Goal: Communication & Community: Ask a question

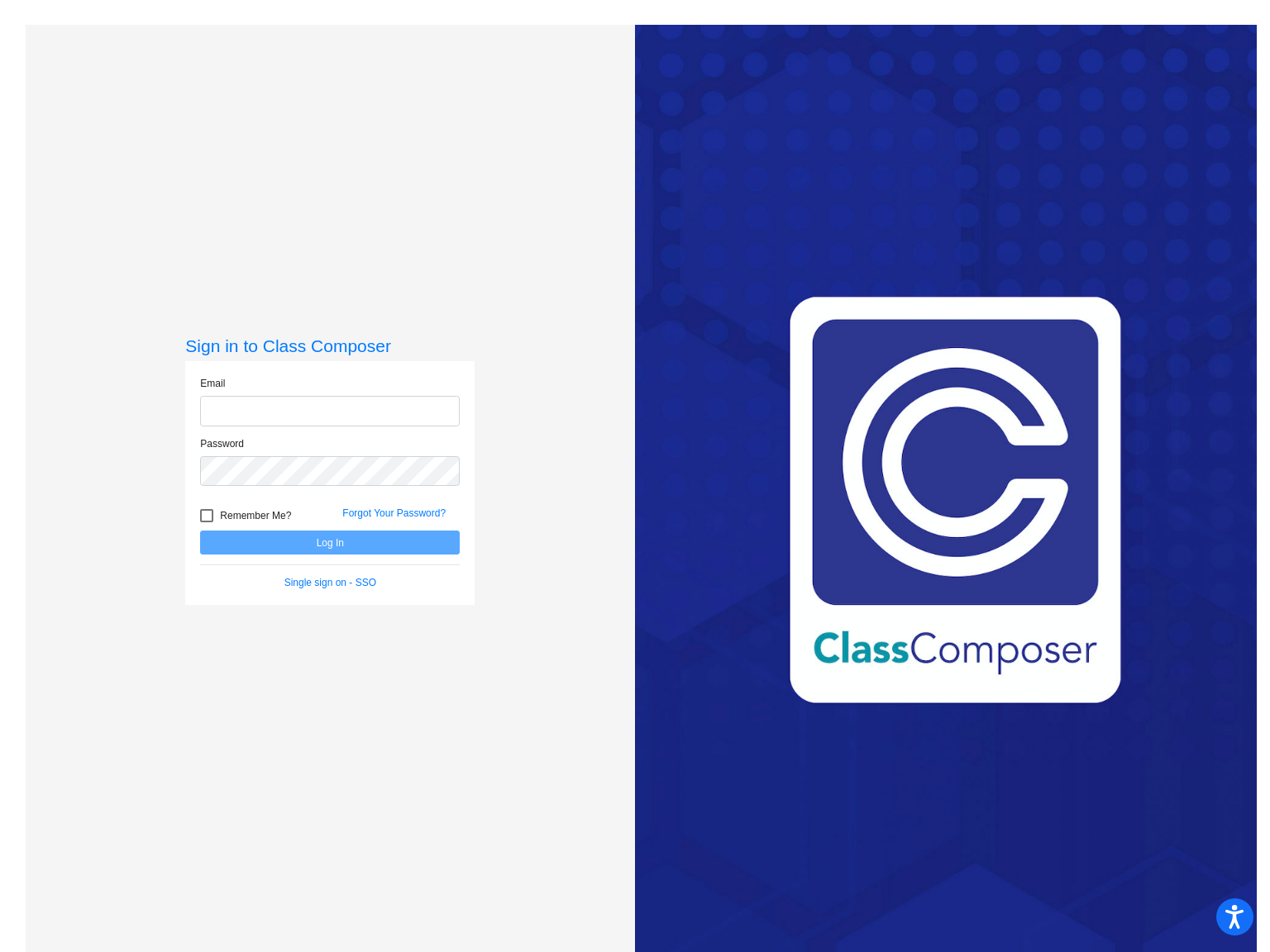
type input "[EMAIL_ADDRESS][PERSON_NAME][DOMAIN_NAME]"
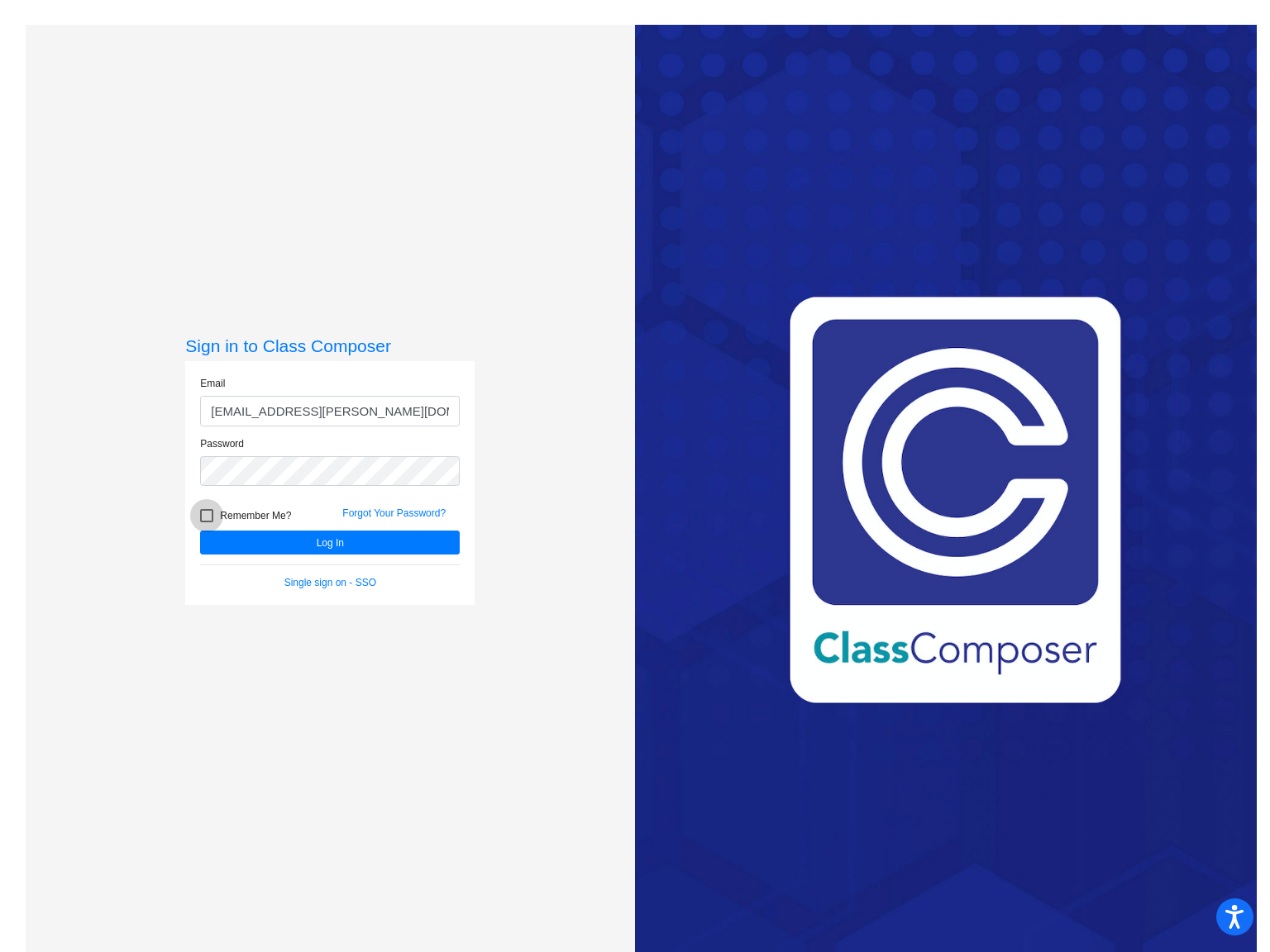
click at [279, 515] on span "Remember Me?" at bounding box center [255, 516] width 71 height 20
click at [207, 523] on input "Remember Me?" at bounding box center [206, 523] width 1 height 1
checkbox input "true"
click at [313, 540] on button "Log In" at bounding box center [330, 542] width 259 height 24
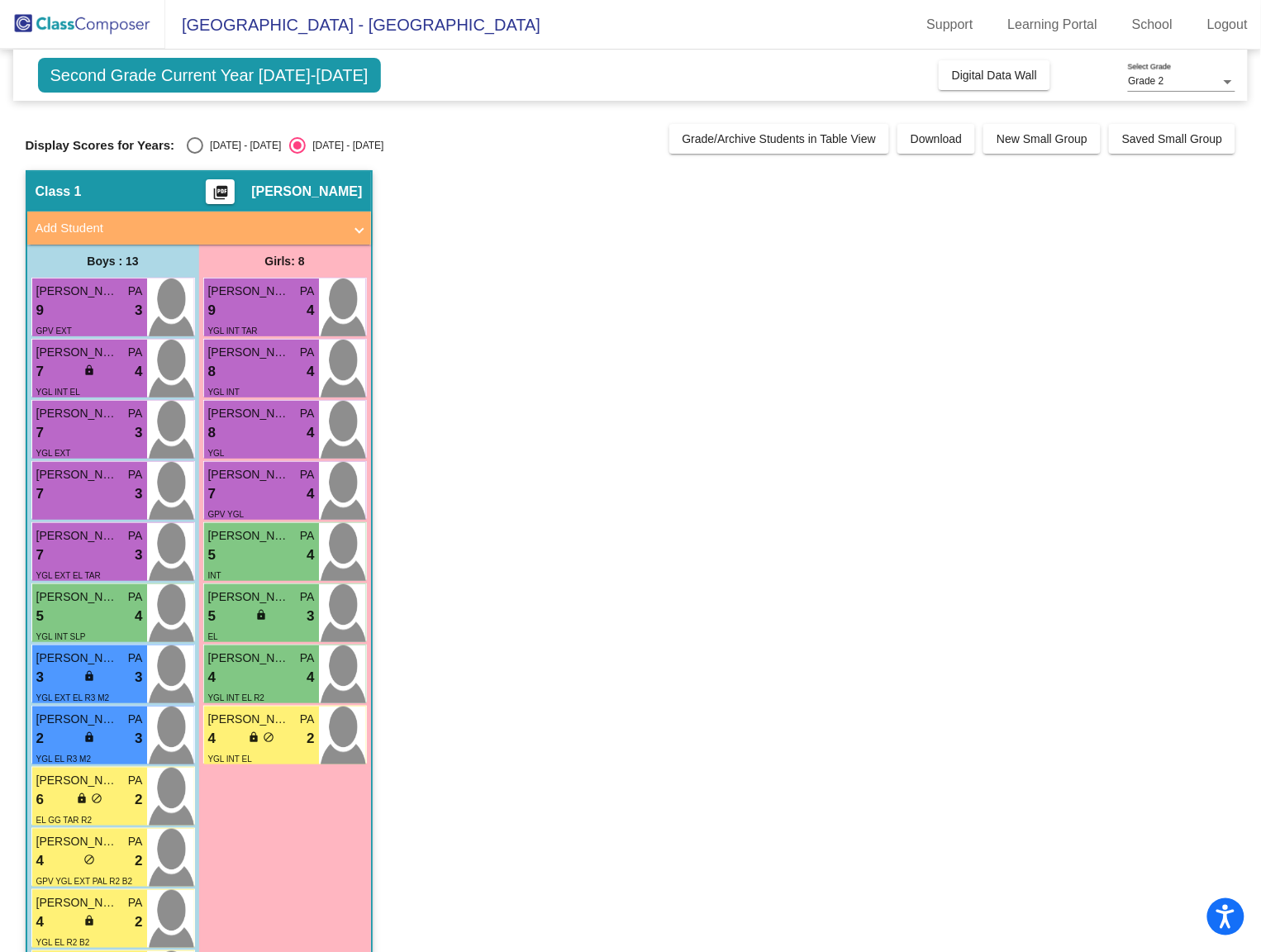
click at [1181, 76] on div "Grade 2" at bounding box center [1175, 82] width 93 height 12
click at [443, 153] on div at bounding box center [630, 476] width 1261 height 952
click at [535, 192] on app-classroom "Class 1 picture_as_pdf [PERSON_NAME] Add Student First Name Last Name Student I…" at bounding box center [630, 634] width 1211 height 929
click at [291, 88] on span "Second Grade Current Year [DATE]-[DATE]" at bounding box center [209, 74] width 343 height 35
click at [131, 84] on span "Second Grade Current Year [DATE]-[DATE]" at bounding box center [209, 74] width 343 height 35
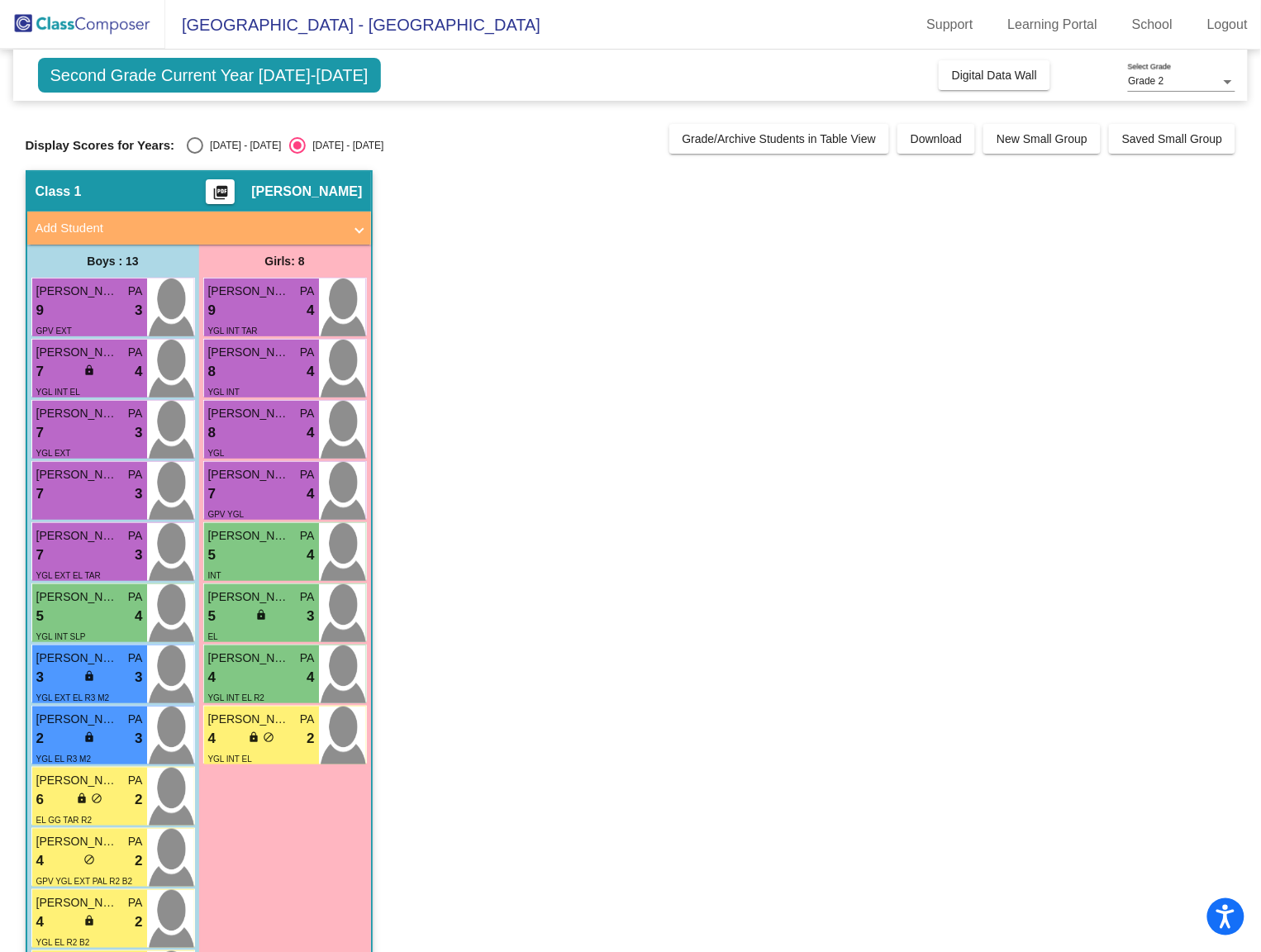
click at [152, 143] on span "Display Scores for Years:" at bounding box center [100, 144] width 149 height 15
click at [271, 88] on span "Second Grade Current Year [DATE]-[DATE]" at bounding box center [209, 74] width 343 height 35
click at [494, 33] on span "[GEOGRAPHIC_DATA] - [GEOGRAPHIC_DATA]" at bounding box center [352, 25] width 375 height 27
click at [977, 28] on link "Support" at bounding box center [950, 25] width 72 height 27
click at [40, 25] on img at bounding box center [82, 24] width 165 height 48
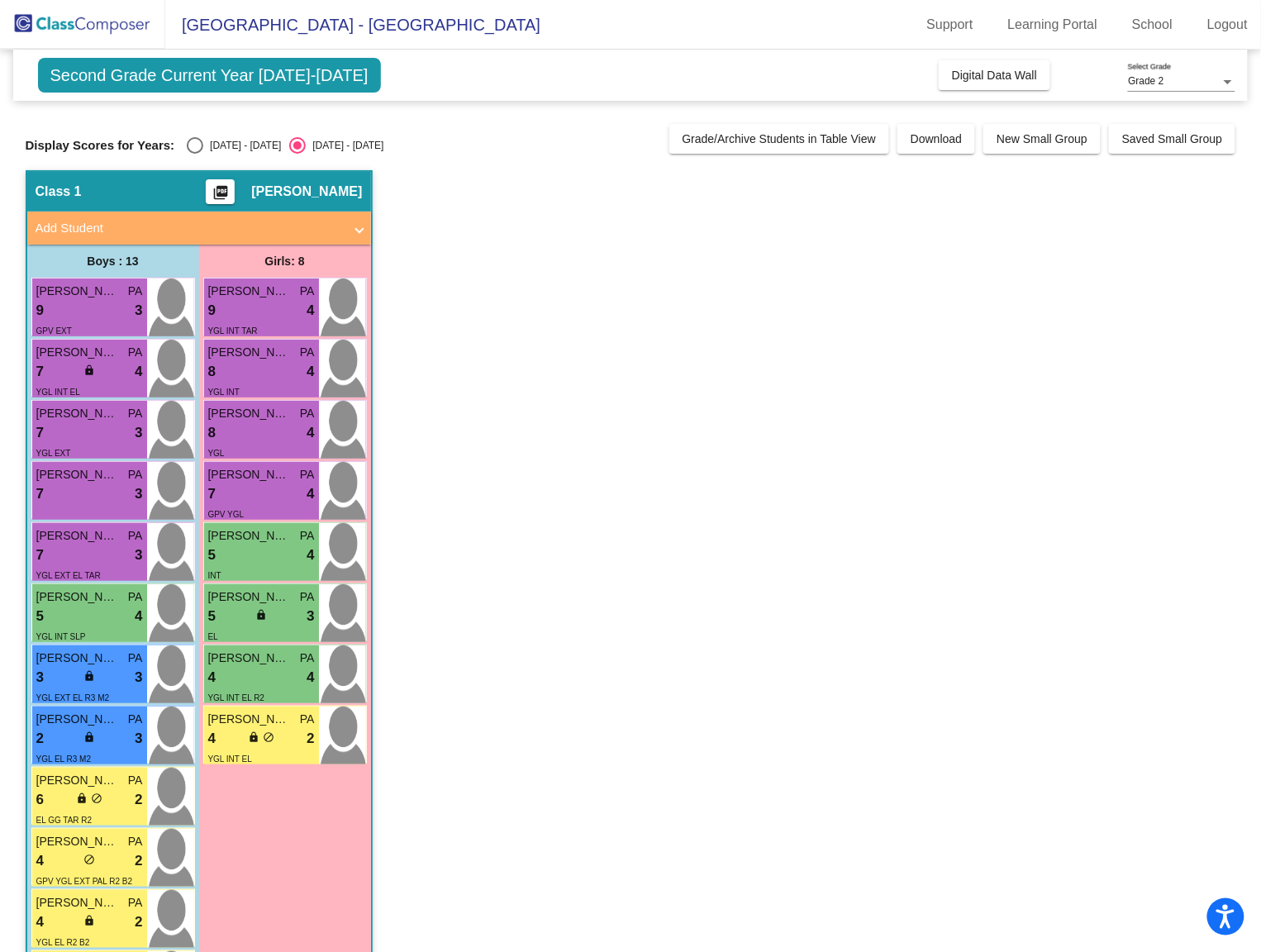
click at [304, 37] on span "[GEOGRAPHIC_DATA] - [GEOGRAPHIC_DATA]" at bounding box center [352, 25] width 375 height 27
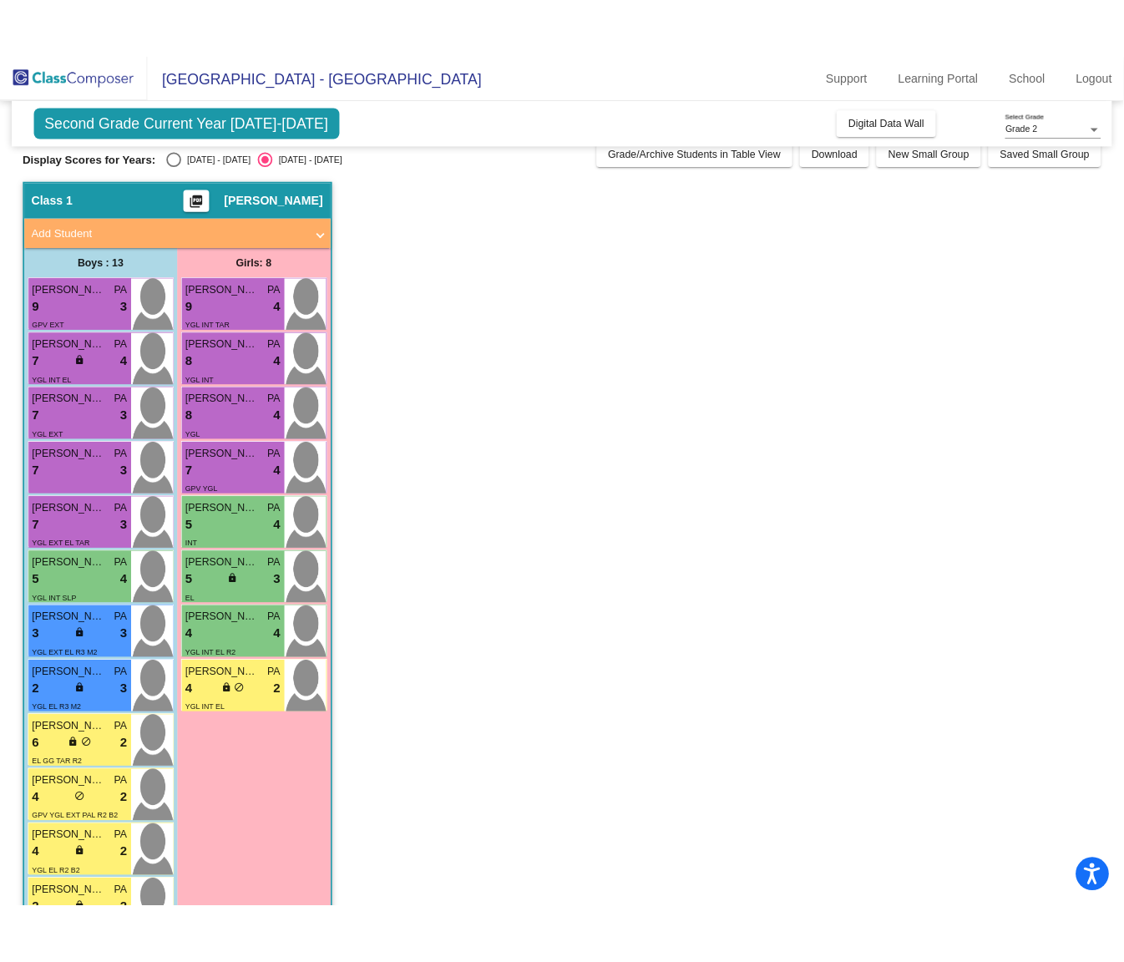
scroll to position [10, 0]
